Goal: Communication & Community: Ask a question

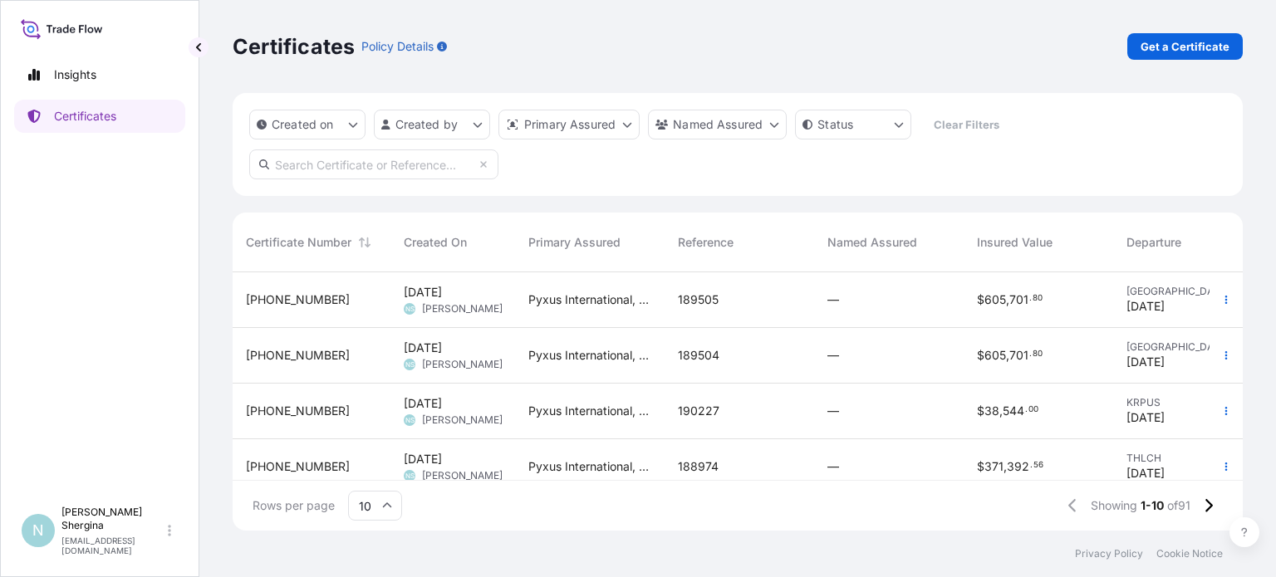
click at [710, 418] on span "190227" at bounding box center [699, 411] width 42 height 17
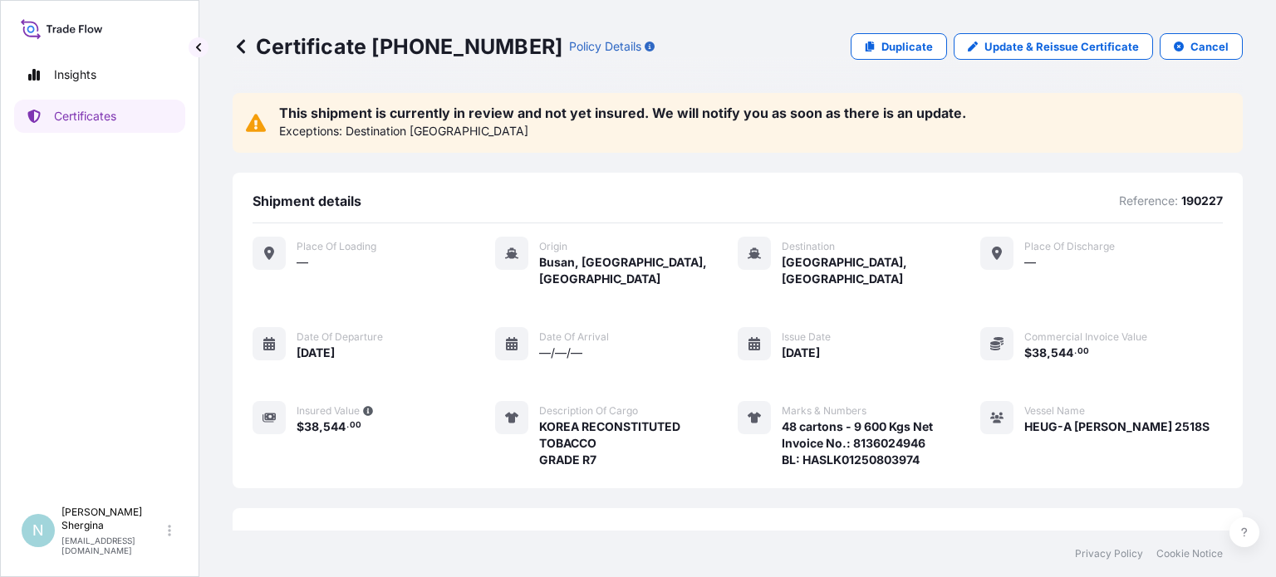
click at [458, 119] on p "This shipment is currently in review and not yet insured. We will notify you as…" at bounding box center [622, 112] width 687 height 13
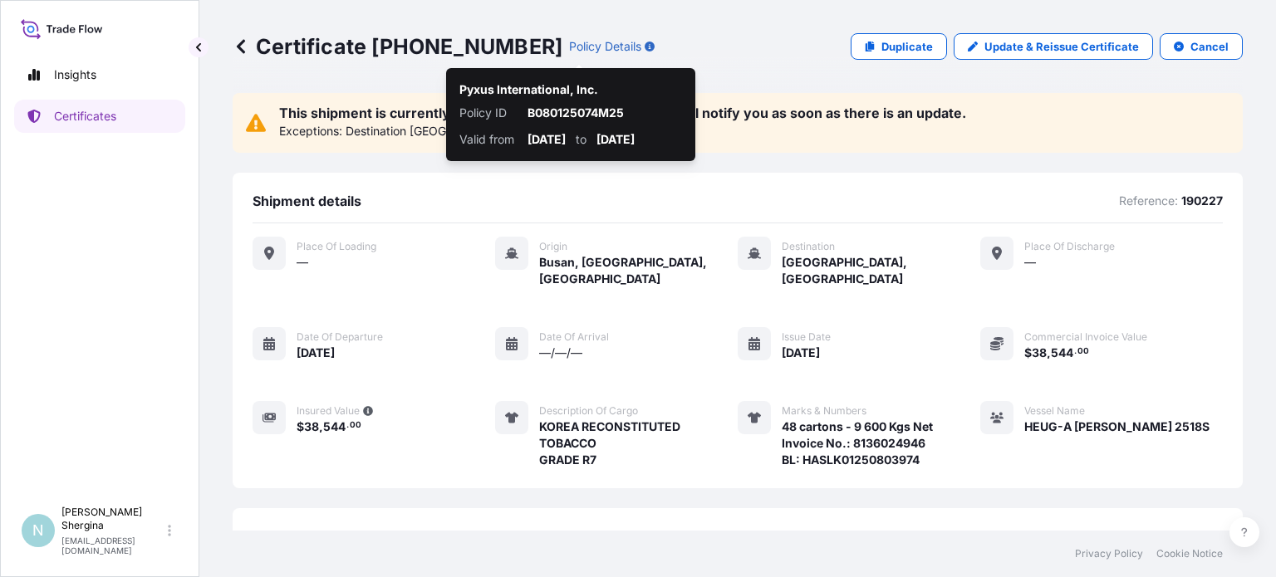
click at [645, 47] on icon "button" at bounding box center [650, 47] width 10 height 10
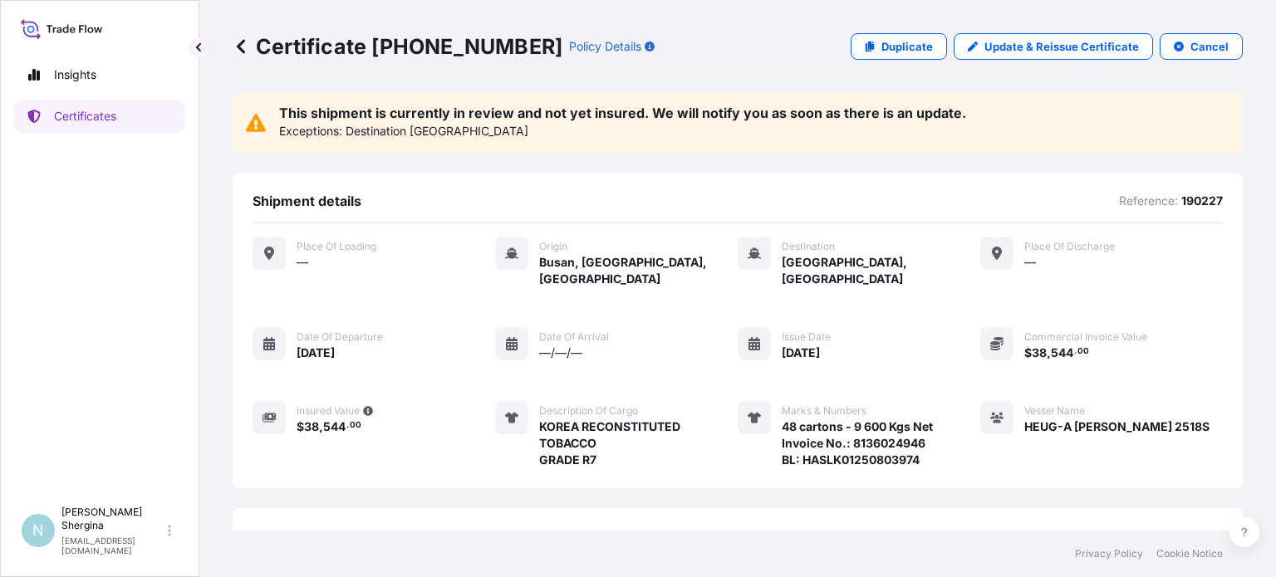
click at [243, 42] on icon at bounding box center [241, 46] width 8 height 14
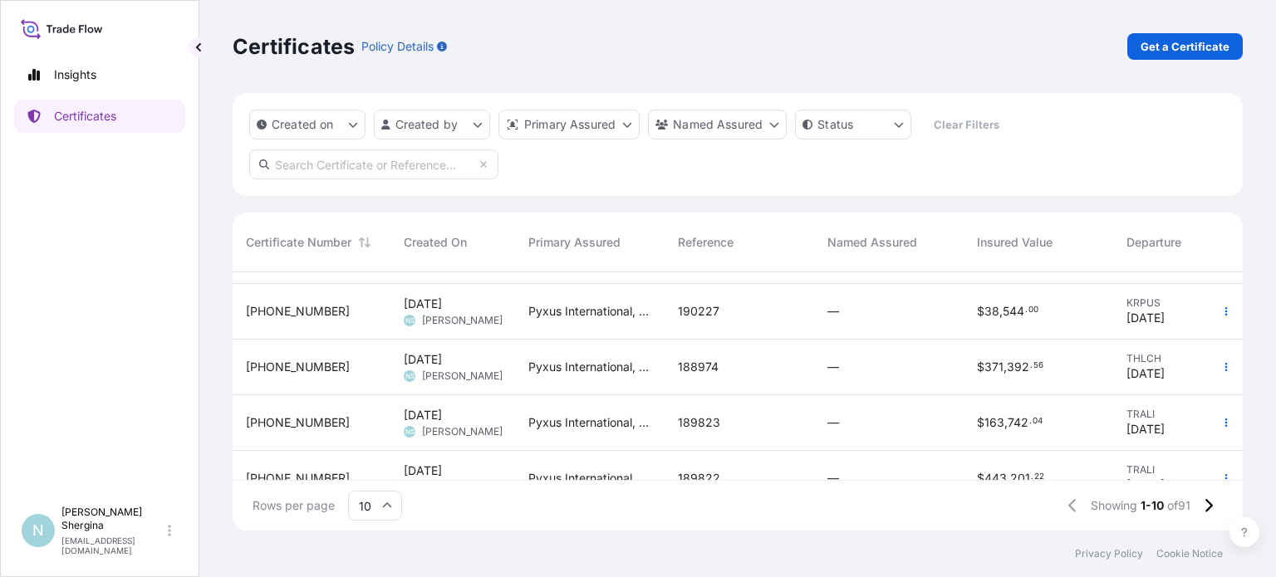
scroll to position [249, 0]
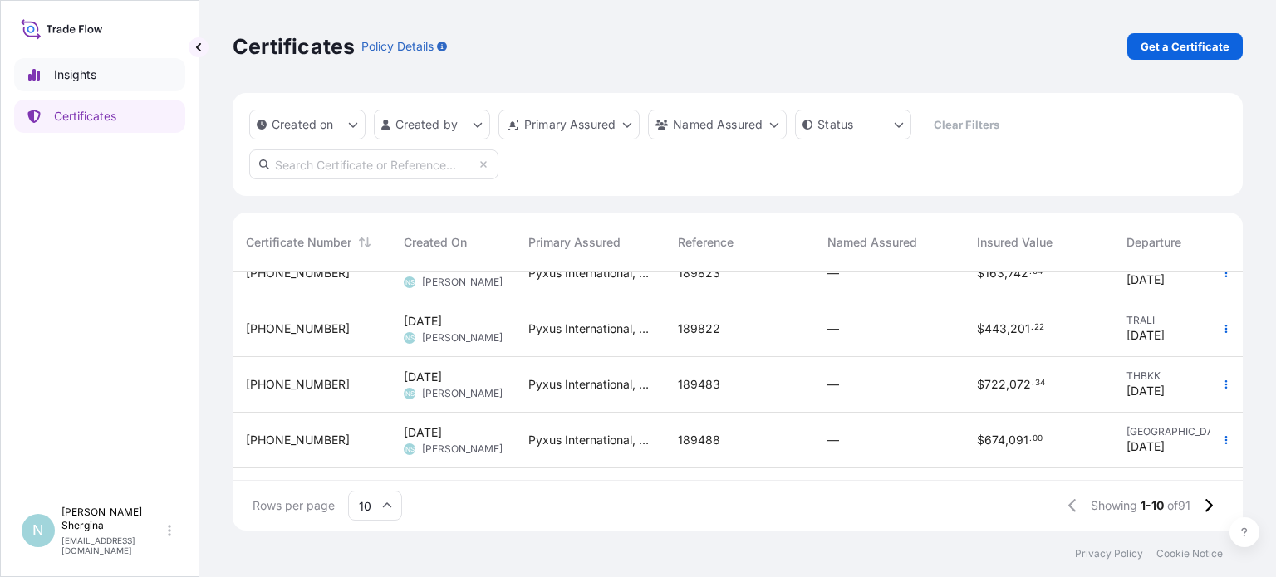
click at [70, 78] on p "Insights" at bounding box center [75, 74] width 42 height 17
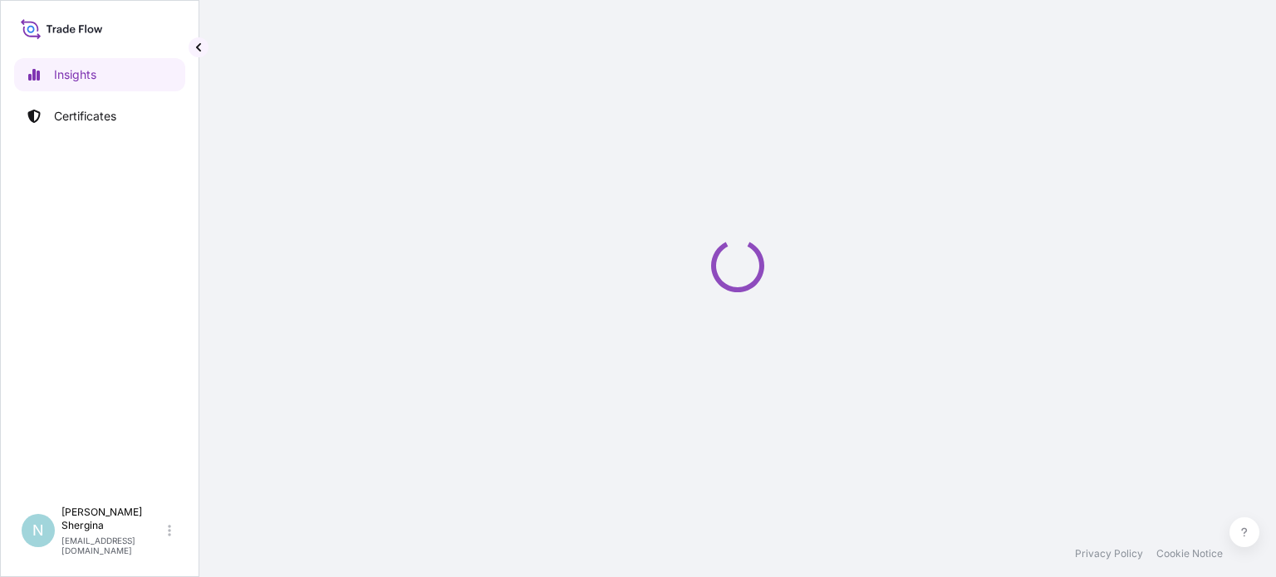
select select "2025"
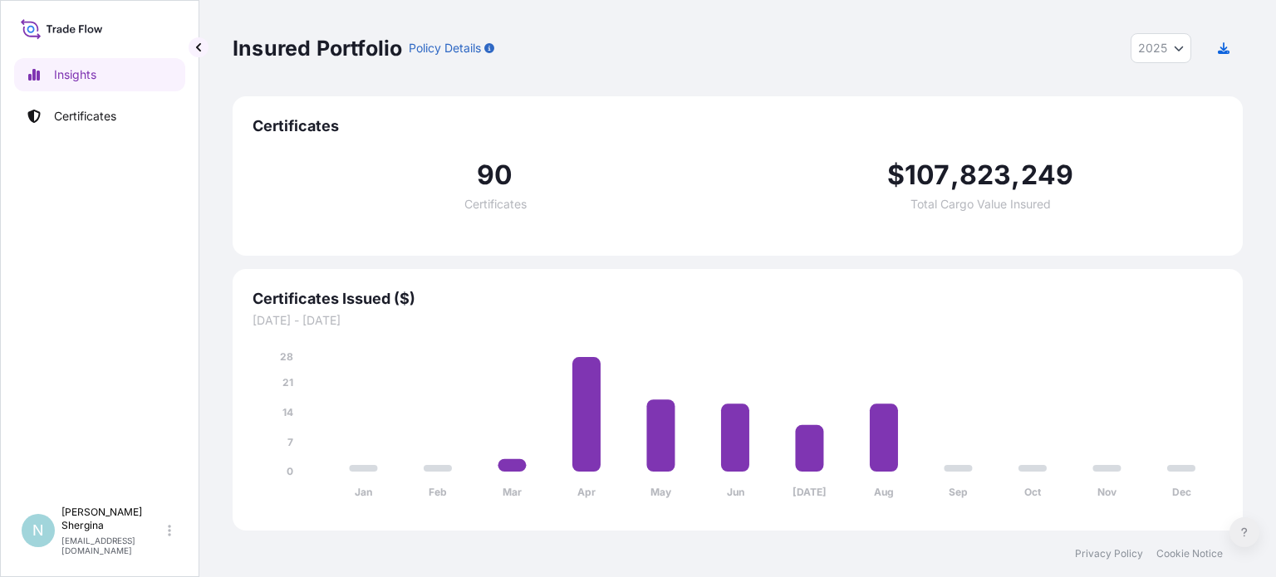
click at [1237, 533] on button at bounding box center [1245, 533] width 30 height 30
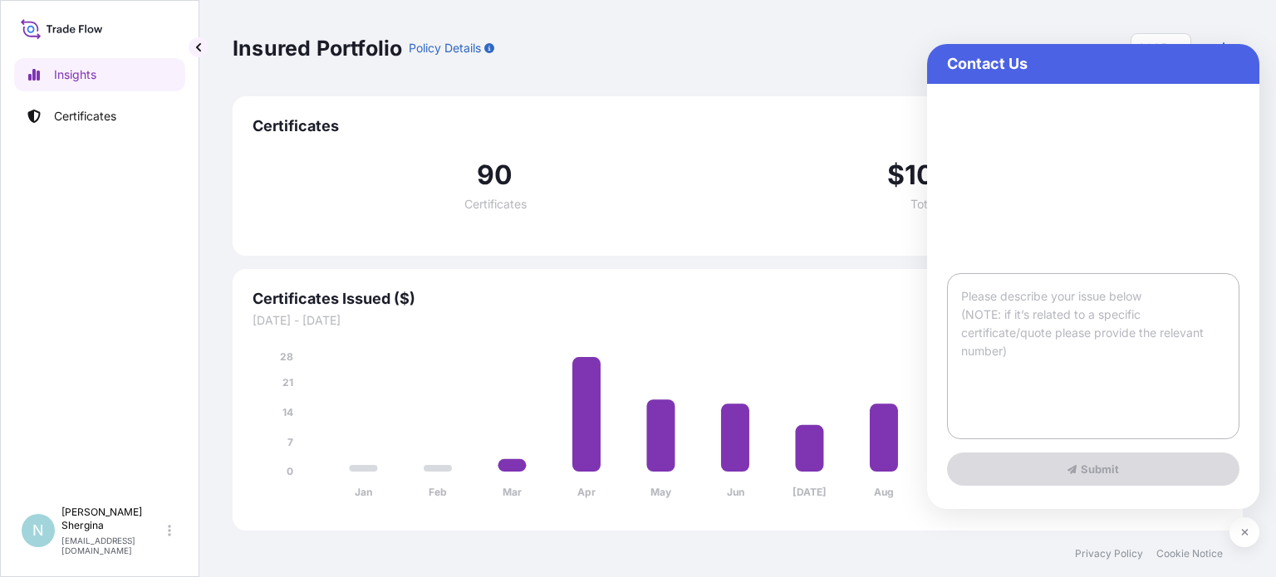
click at [1007, 361] on textarea at bounding box center [1093, 356] width 292 height 166
click at [1033, 361] on textarea at bounding box center [1093, 356] width 292 height 166
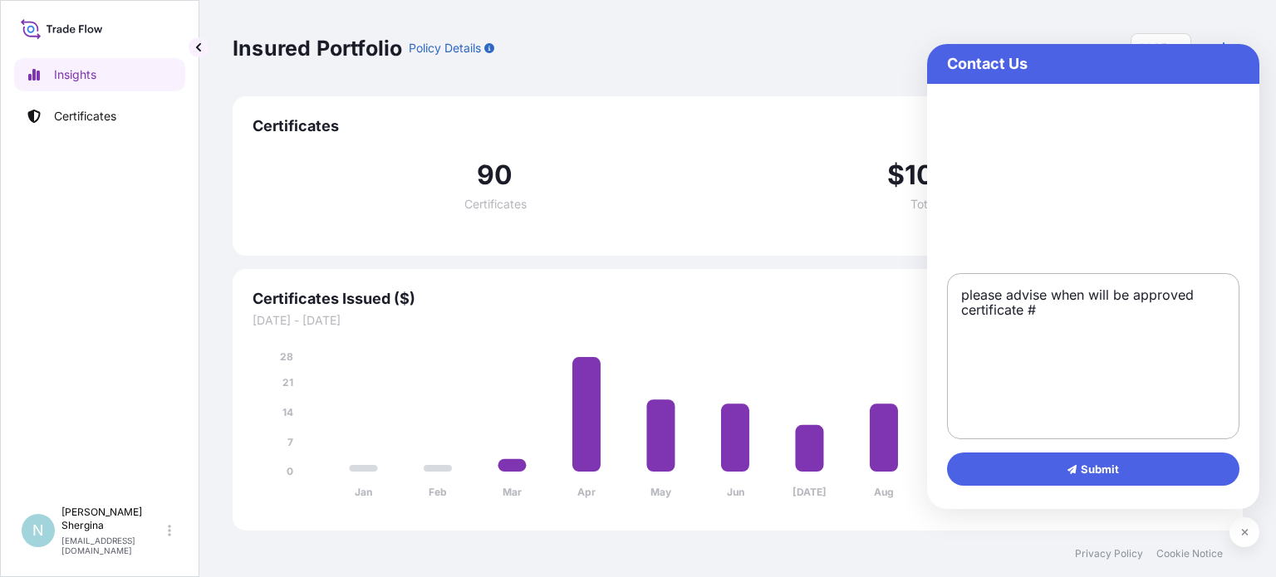
click at [1127, 311] on textarea "please advise when will be approved certificate #" at bounding box center [1093, 356] width 292 height 166
paste textarea "[PHONE_NUMBER]"
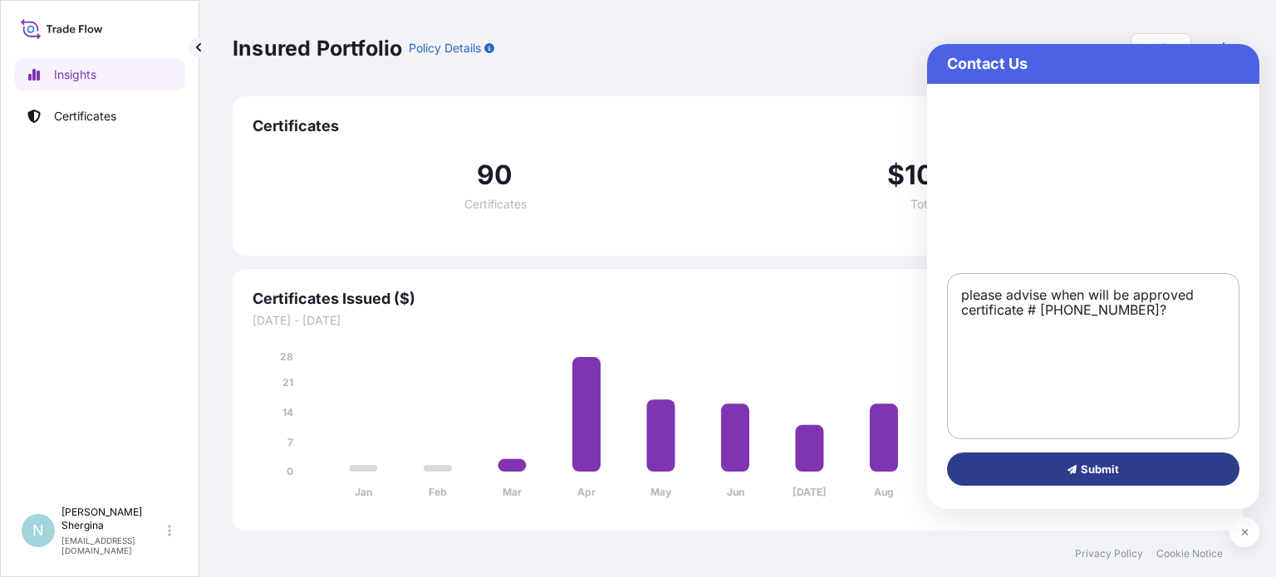
type textarea "please advise when will be approved certificate # [PHONE_NUMBER]?"
click at [1168, 474] on button "Submit" at bounding box center [1093, 469] width 292 height 33
